Goal: Information Seeking & Learning: Learn about a topic

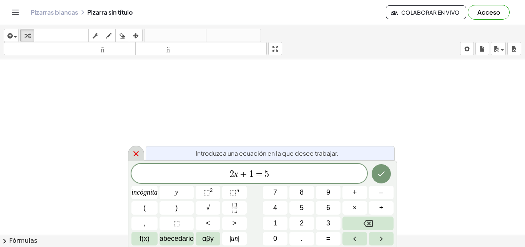
click at [138, 152] on icon at bounding box center [135, 153] width 5 height 5
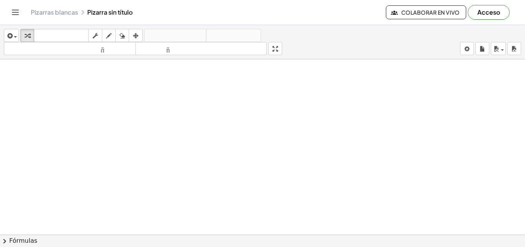
click at [19, 239] on font "Fórmulas" at bounding box center [23, 240] width 28 height 7
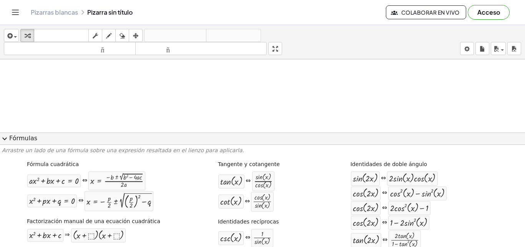
click at [3, 138] on span "expand_more" at bounding box center [4, 138] width 9 height 9
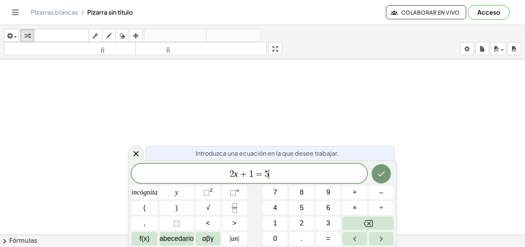
click at [343, 171] on span "2 x + 1 = 5 ​" at bounding box center [250, 173] width 236 height 11
click at [382, 170] on icon "Hecho" at bounding box center [381, 173] width 9 height 9
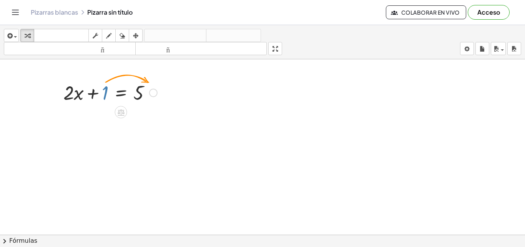
drag, startPoint x: 107, startPoint y: 91, endPoint x: 153, endPoint y: 93, distance: 46.2
click at [155, 92] on div at bounding box center [111, 92] width 102 height 26
click at [153, 93] on div at bounding box center [153, 92] width 8 height 8
click at [104, 90] on div at bounding box center [110, 92] width 151 height 26
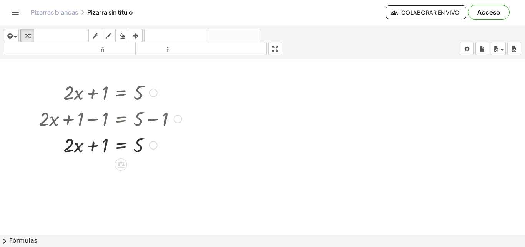
drag, startPoint x: 104, startPoint y: 90, endPoint x: 152, endPoint y: 90, distance: 48.1
click at [121, 93] on div "+ · 2 · x + 1 = 5" at bounding box center [121, 93] width 0 height 0
click at [14, 10] on icon "Cambiar navegación" at bounding box center [15, 12] width 9 height 9
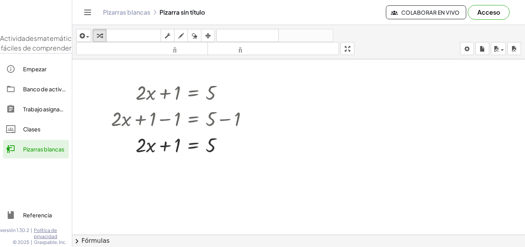
click at [14, 13] on div at bounding box center [36, 12] width 72 height 33
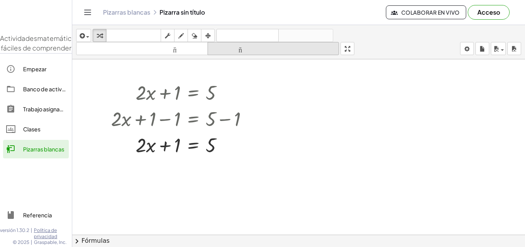
click at [136, 35] on font "teclado" at bounding box center [133, 35] width 51 height 7
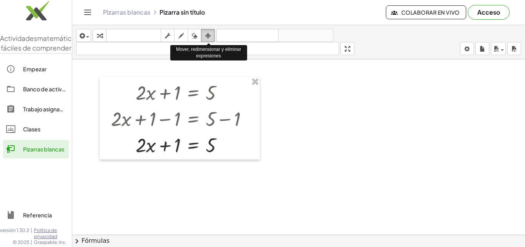
click at [207, 32] on icon "button" at bounding box center [207, 35] width 5 height 9
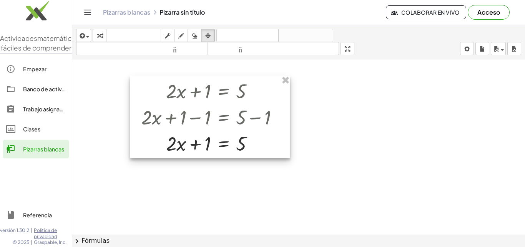
drag, startPoint x: 176, startPoint y: 145, endPoint x: 207, endPoint y: 146, distance: 30.4
click at [207, 146] on div at bounding box center [210, 116] width 160 height 82
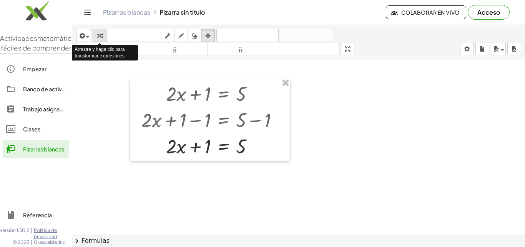
click at [97, 37] on icon "button" at bounding box center [99, 35] width 5 height 9
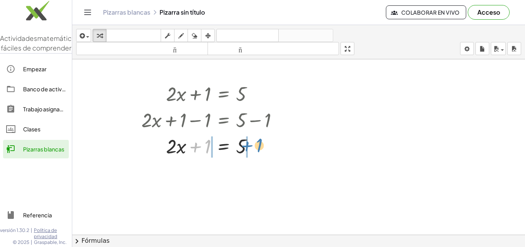
drag, startPoint x: 208, startPoint y: 146, endPoint x: 259, endPoint y: 145, distance: 51.6
click at [259, 145] on div at bounding box center [213, 145] width 151 height 26
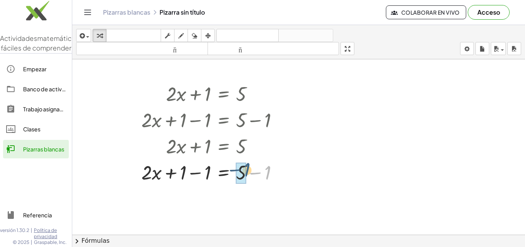
drag, startPoint x: 268, startPoint y: 173, endPoint x: 245, endPoint y: 170, distance: 23.3
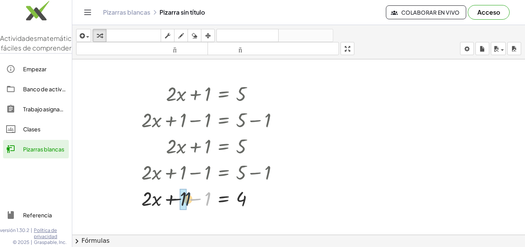
drag, startPoint x: 207, startPoint y: 200, endPoint x: 174, endPoint y: 200, distance: 33.1
click at [174, 200] on div at bounding box center [213, 198] width 151 height 26
drag, startPoint x: 208, startPoint y: 199, endPoint x: 186, endPoint y: 199, distance: 21.9
drag, startPoint x: 197, startPoint y: 200, endPoint x: 243, endPoint y: 208, distance: 46.5
click at [243, 208] on div at bounding box center [213, 198] width 151 height 26
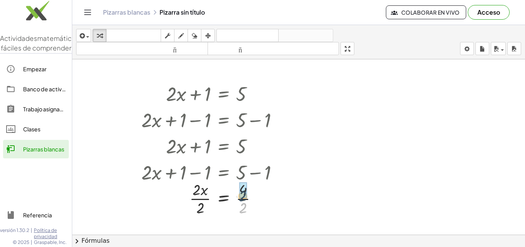
drag, startPoint x: 242, startPoint y: 209, endPoint x: 242, endPoint y: 197, distance: 12.7
drag, startPoint x: 202, startPoint y: 203, endPoint x: 199, endPoint y: 189, distance: 14.6
click at [33, 92] on font "Banco de actividades" at bounding box center [51, 88] width 57 height 7
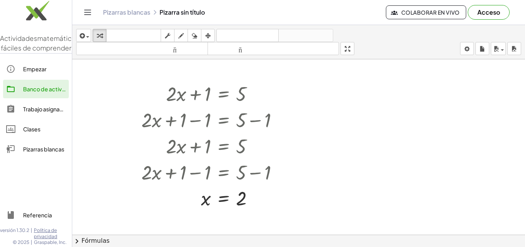
click at [88, 11] on icon "Cambiar navegación" at bounding box center [87, 12] width 9 height 9
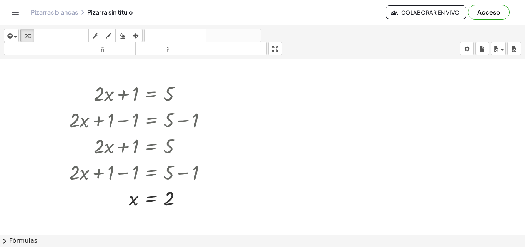
click at [140, 239] on button "chevron_right Fórmulas" at bounding box center [262, 240] width 525 height 12
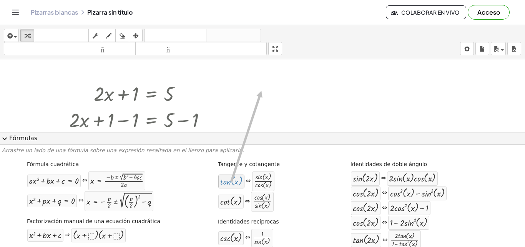
drag, startPoint x: 227, startPoint y: 181, endPoint x: 262, endPoint y: 86, distance: 101.4
drag, startPoint x: 254, startPoint y: 180, endPoint x: 290, endPoint y: 93, distance: 94.3
